Goal: Task Accomplishment & Management: Use online tool/utility

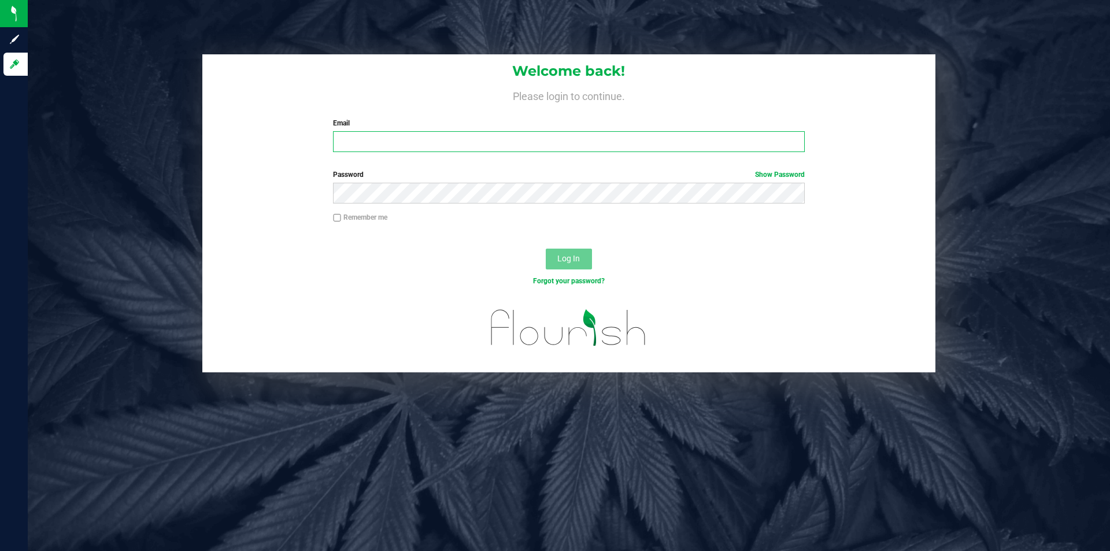
click at [412, 144] on input "Email" at bounding box center [568, 141] width 471 height 21
type input "[EMAIL_ADDRESS][DOMAIN_NAME]"
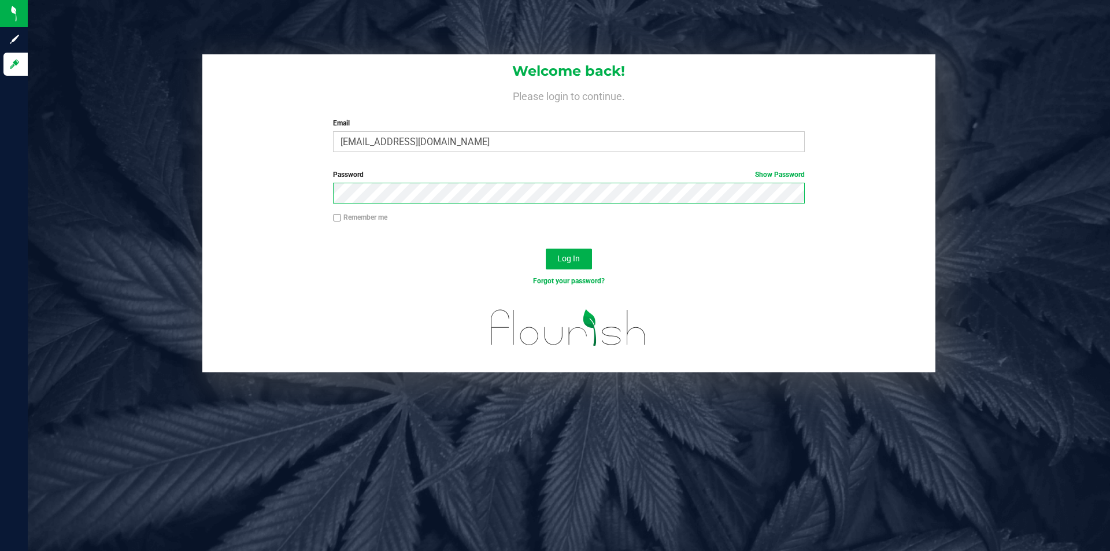
click at [546, 249] on button "Log In" at bounding box center [569, 259] width 46 height 21
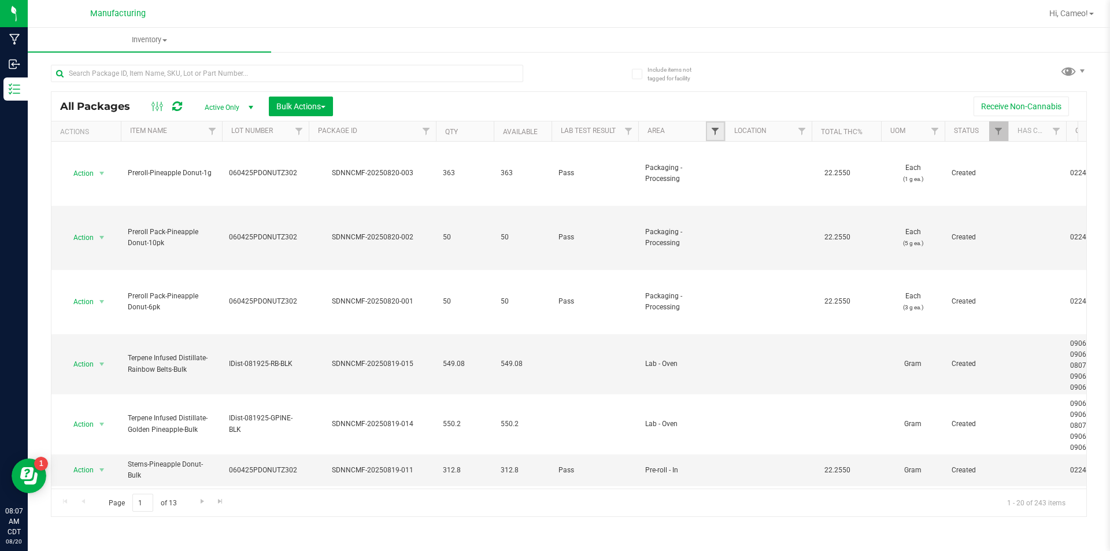
click at [716, 131] on span "Filter" at bounding box center [715, 131] width 9 height 9
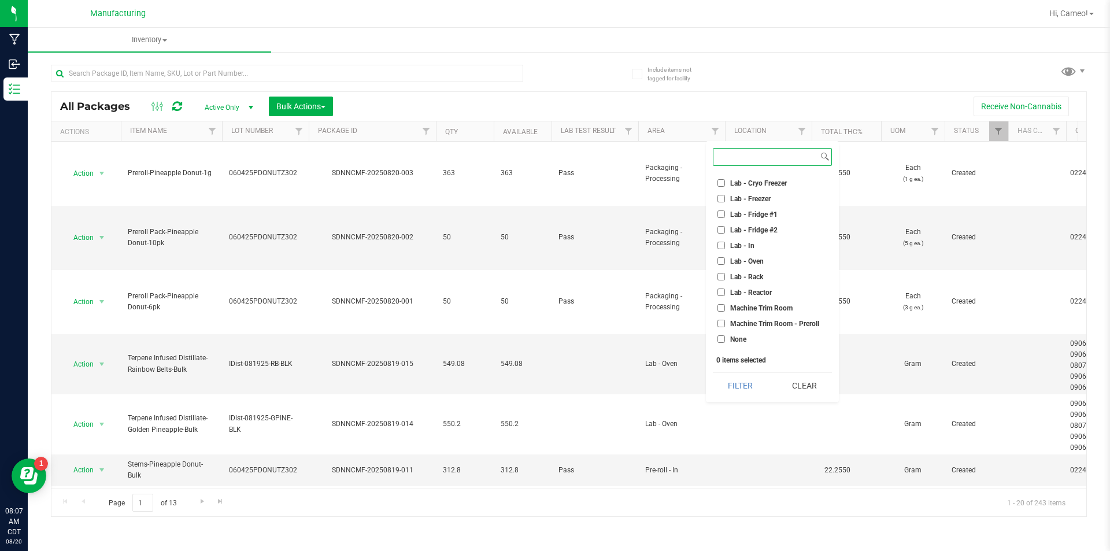
scroll to position [173, 0]
click at [793, 302] on span "Machine Trim Room - Preroll" at bounding box center [774, 304] width 89 height 7
click at [725, 302] on input "Machine Trim Room - Preroll" at bounding box center [722, 304] width 8 height 8
checkbox input "true"
click at [754, 388] on button "Filter" at bounding box center [741, 385] width 56 height 25
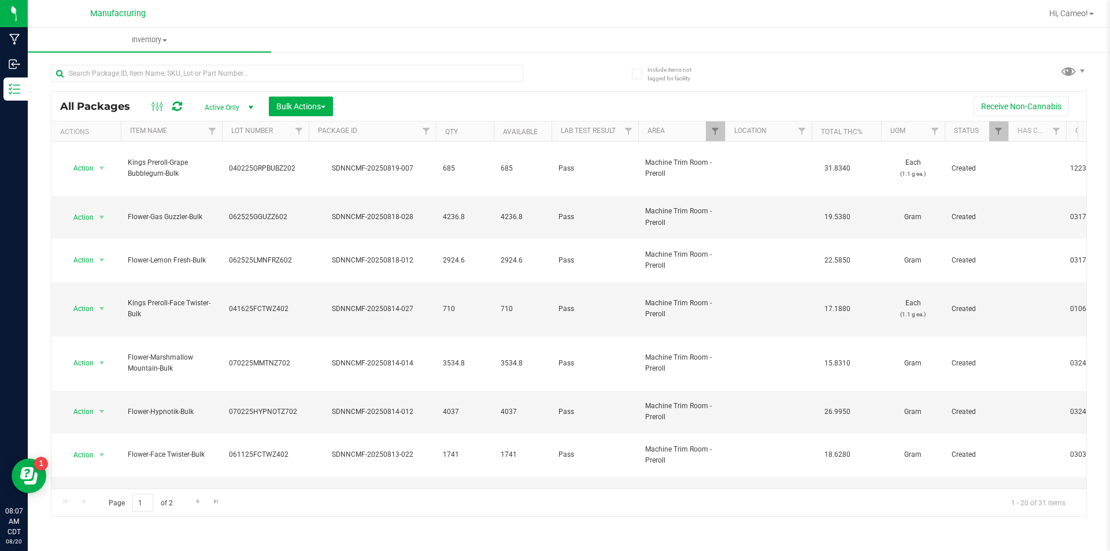
click at [284, 134] on th "Lot Number" at bounding box center [265, 131] width 87 height 20
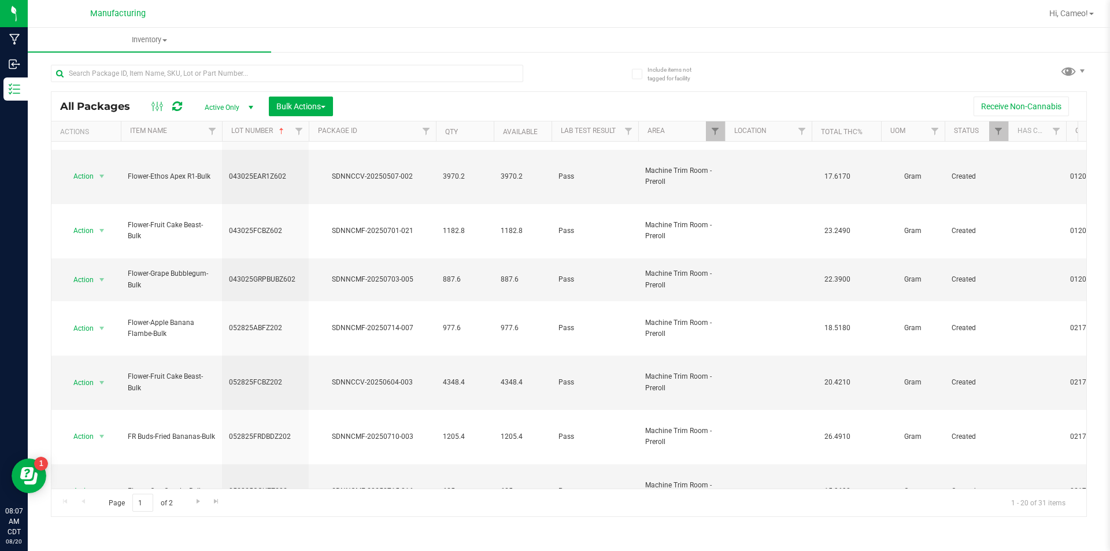
scroll to position [289, 0]
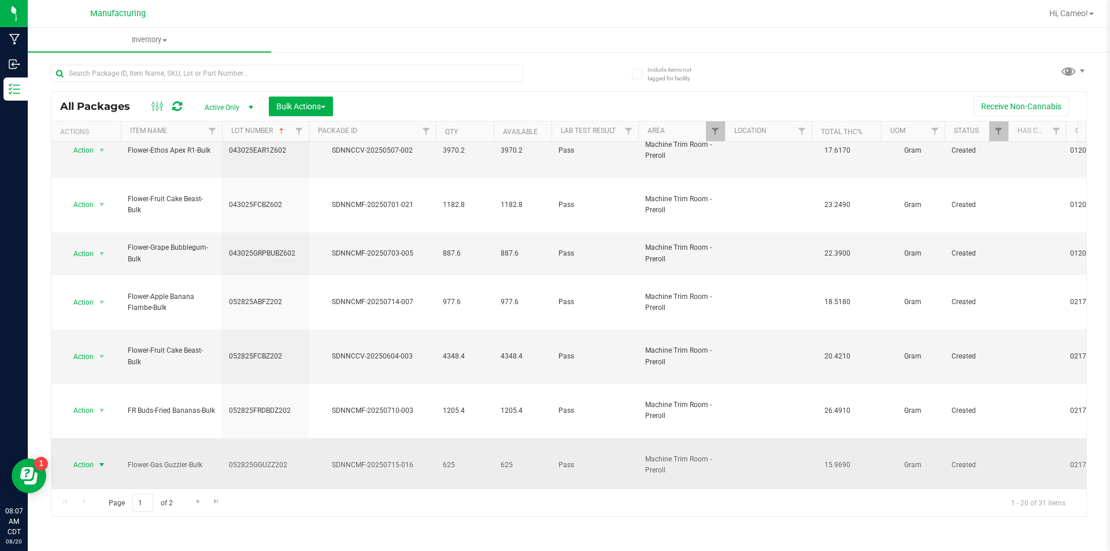
click at [103, 460] on span "select" at bounding box center [101, 464] width 9 height 9
click at [119, 309] on li "Locate package" at bounding box center [100, 308] width 73 height 17
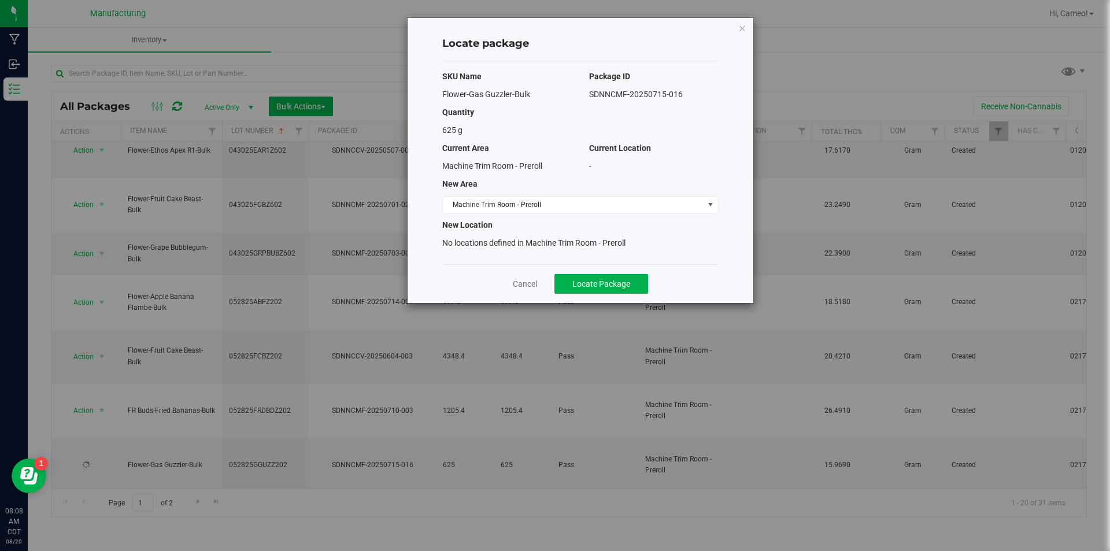
click at [636, 213] on div "SKU Name Package ID Flower-Gas Guzzler-Bulk SDNNCMF-20250715-016 Quantity 625 g…" at bounding box center [580, 162] width 276 height 203
click at [635, 208] on span "Machine Trim Room - Preroll" at bounding box center [573, 205] width 261 height 16
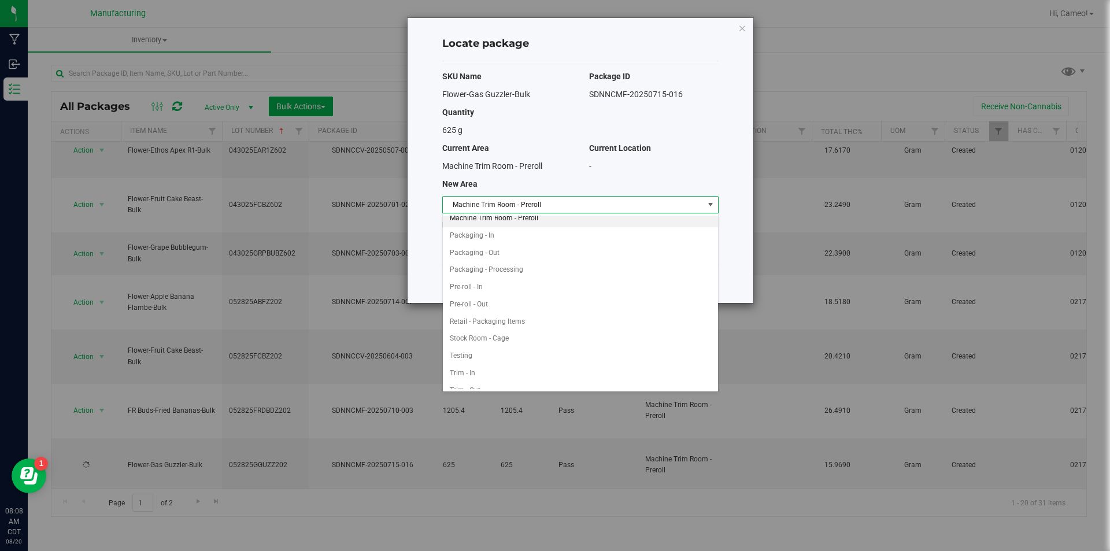
scroll to position [308, 0]
click at [496, 277] on li "Pre-roll - In" at bounding box center [580, 277] width 275 height 17
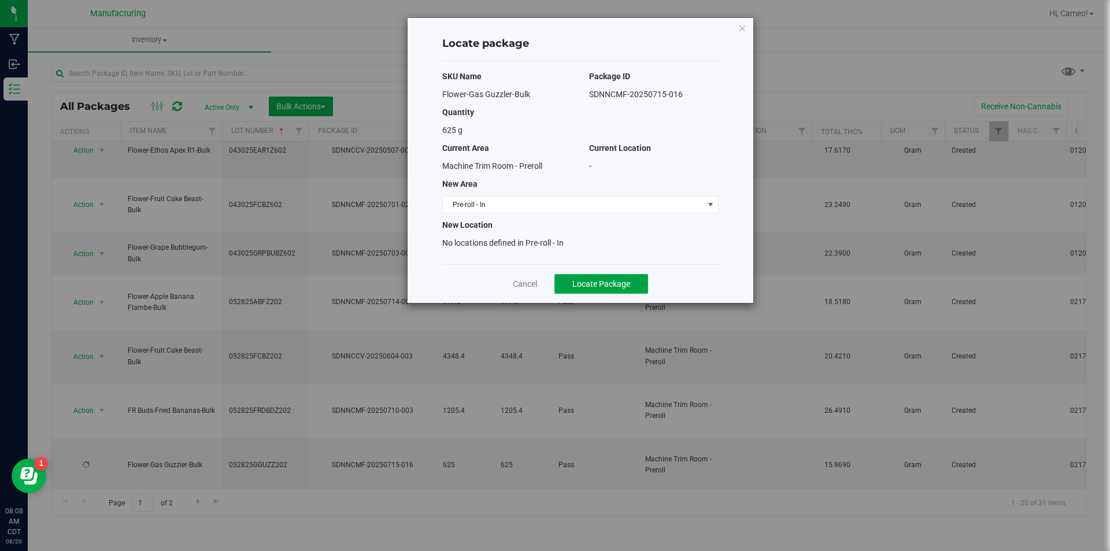
click at [570, 282] on button "Locate Package" at bounding box center [602, 284] width 94 height 20
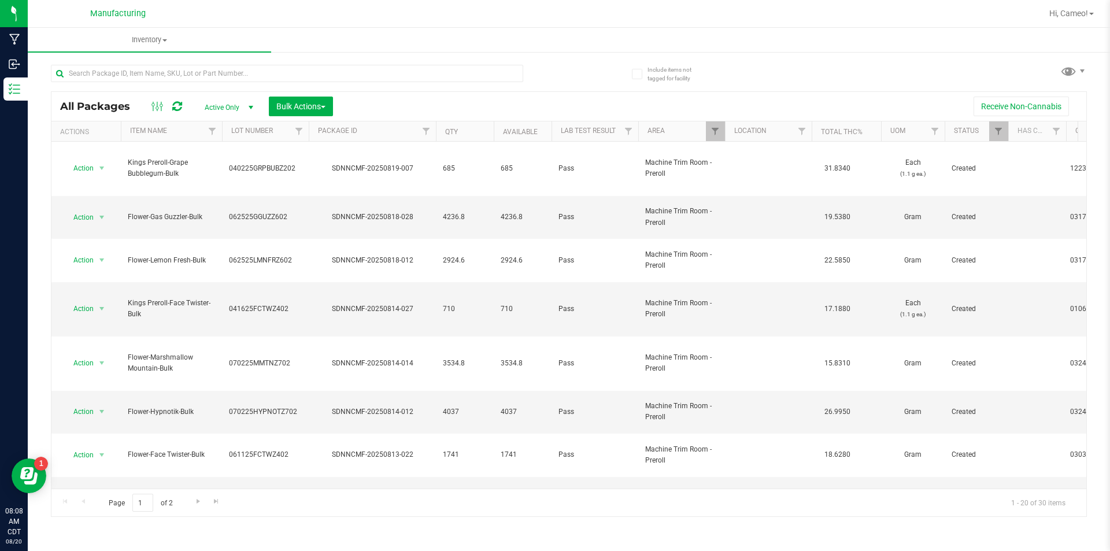
click at [282, 134] on th "Lot Number" at bounding box center [265, 131] width 87 height 20
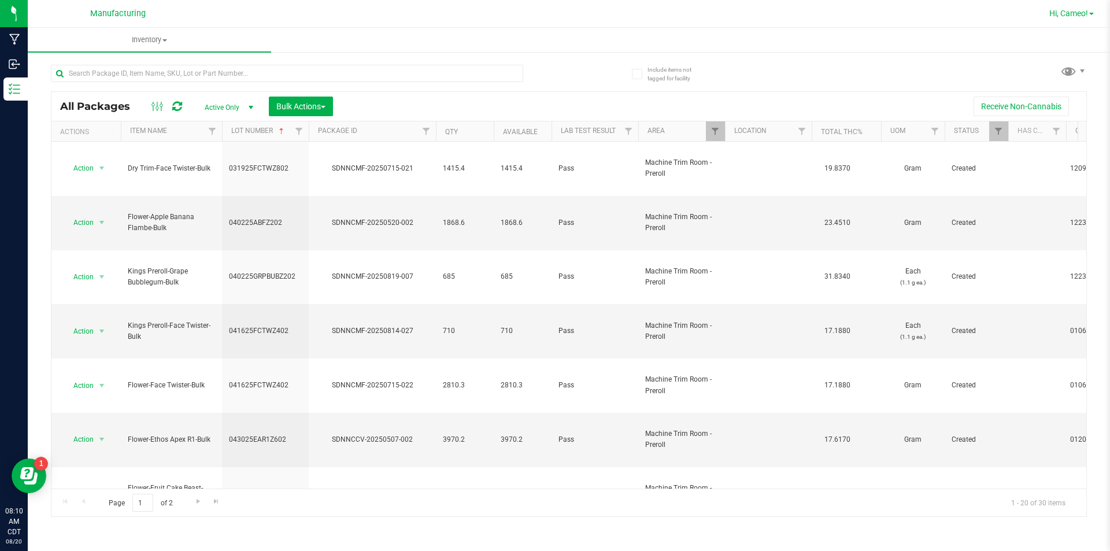
click at [1069, 12] on span "Hi, Cameo!" at bounding box center [1069, 13] width 39 height 9
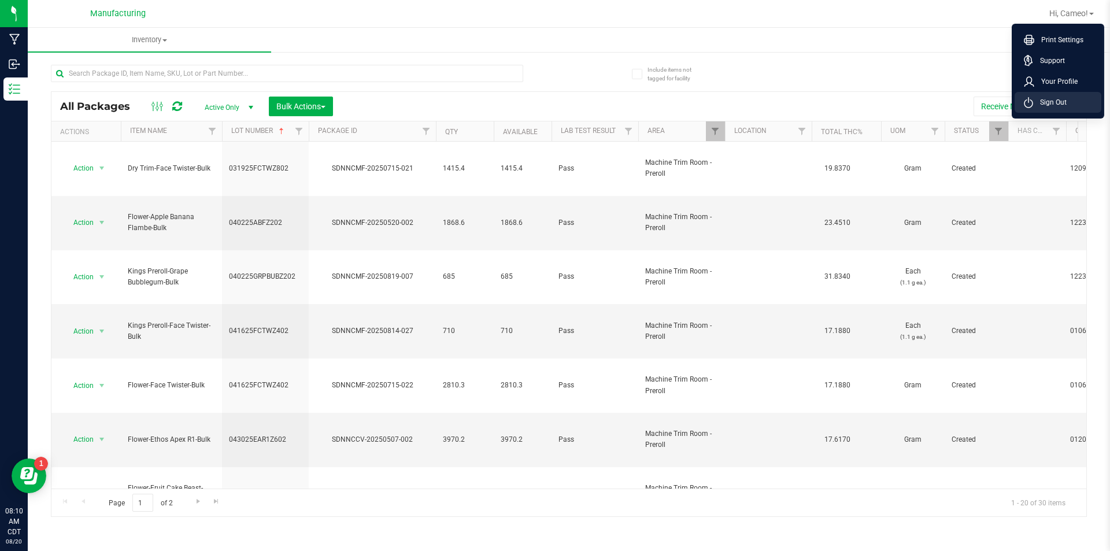
click at [1063, 104] on span "Sign Out" at bounding box center [1050, 103] width 34 height 12
